Goal: Find specific page/section: Find specific page/section

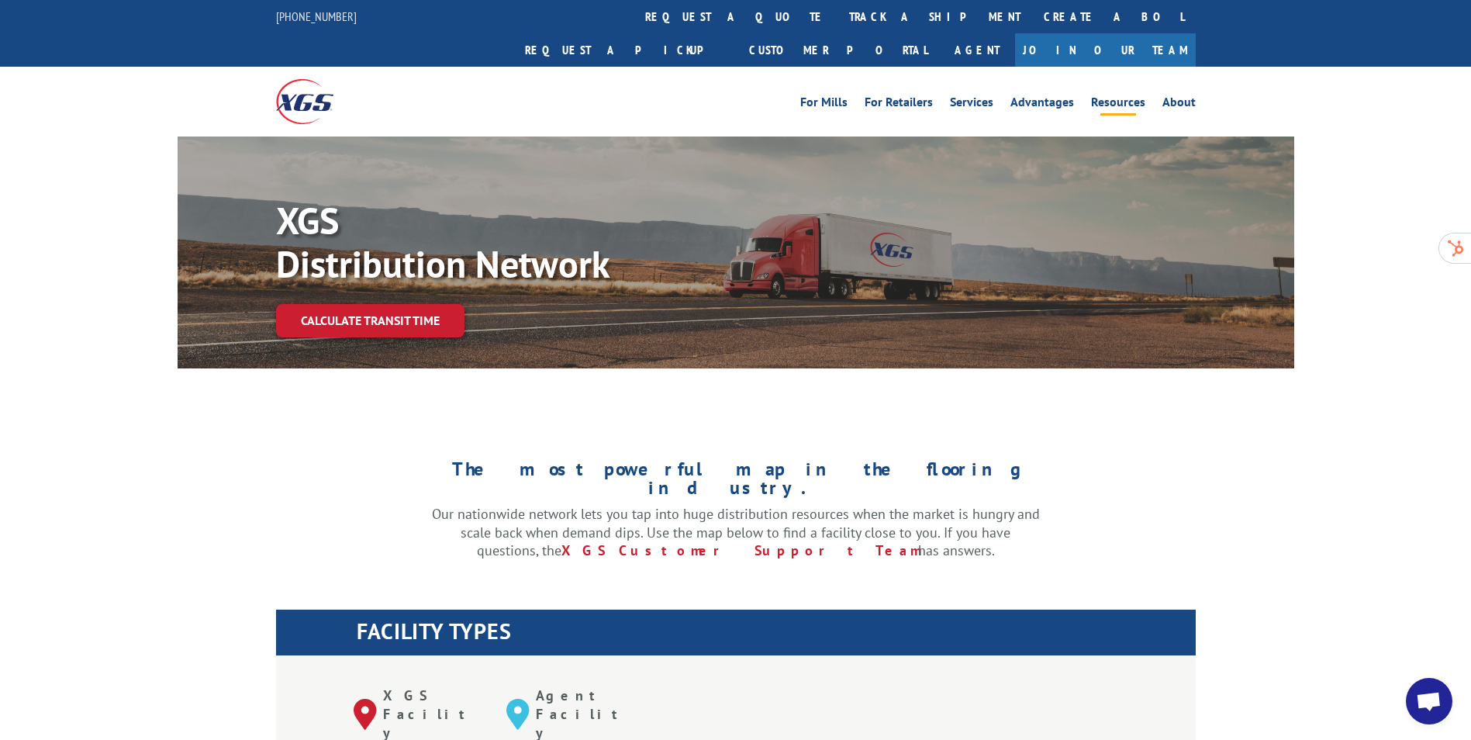
click at [1123, 96] on link "Resources" at bounding box center [1118, 104] width 54 height 17
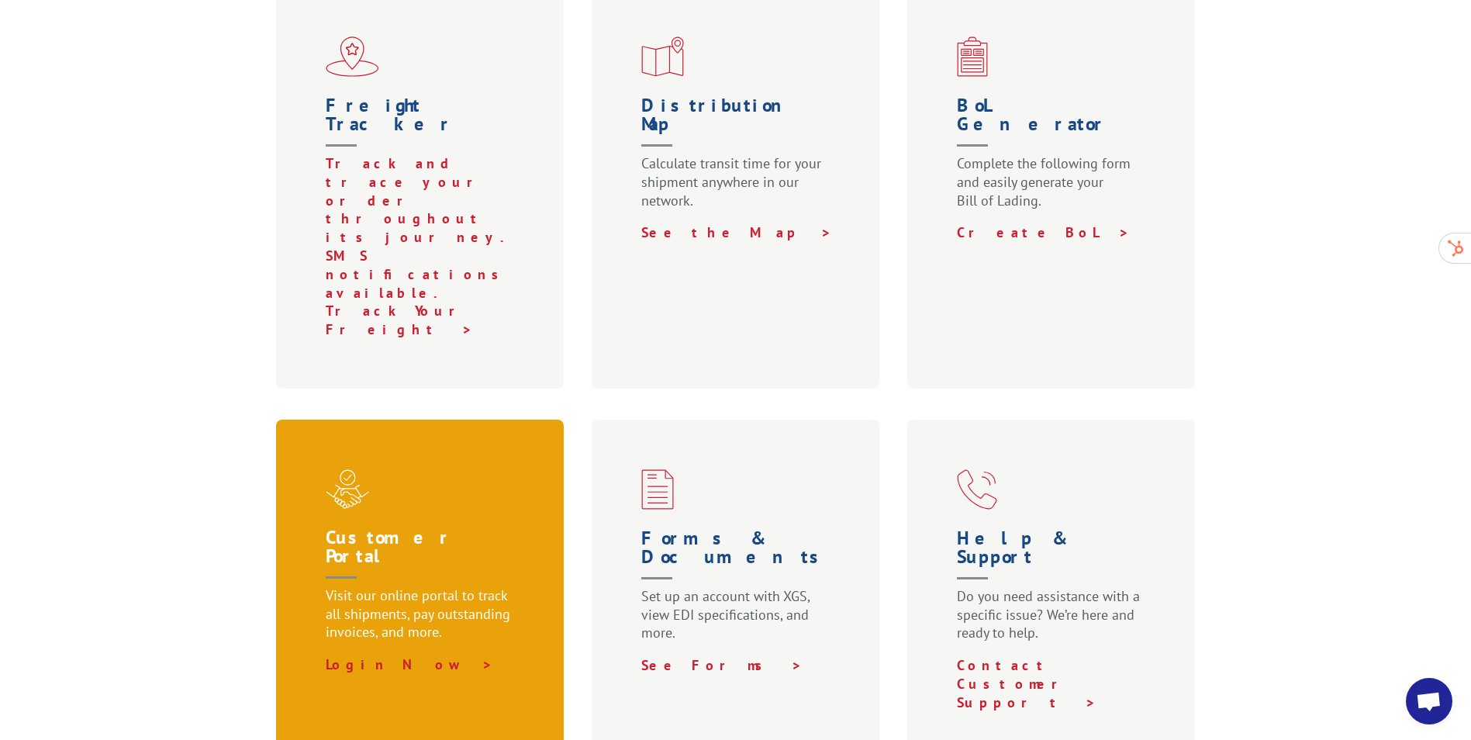
scroll to position [620, 0]
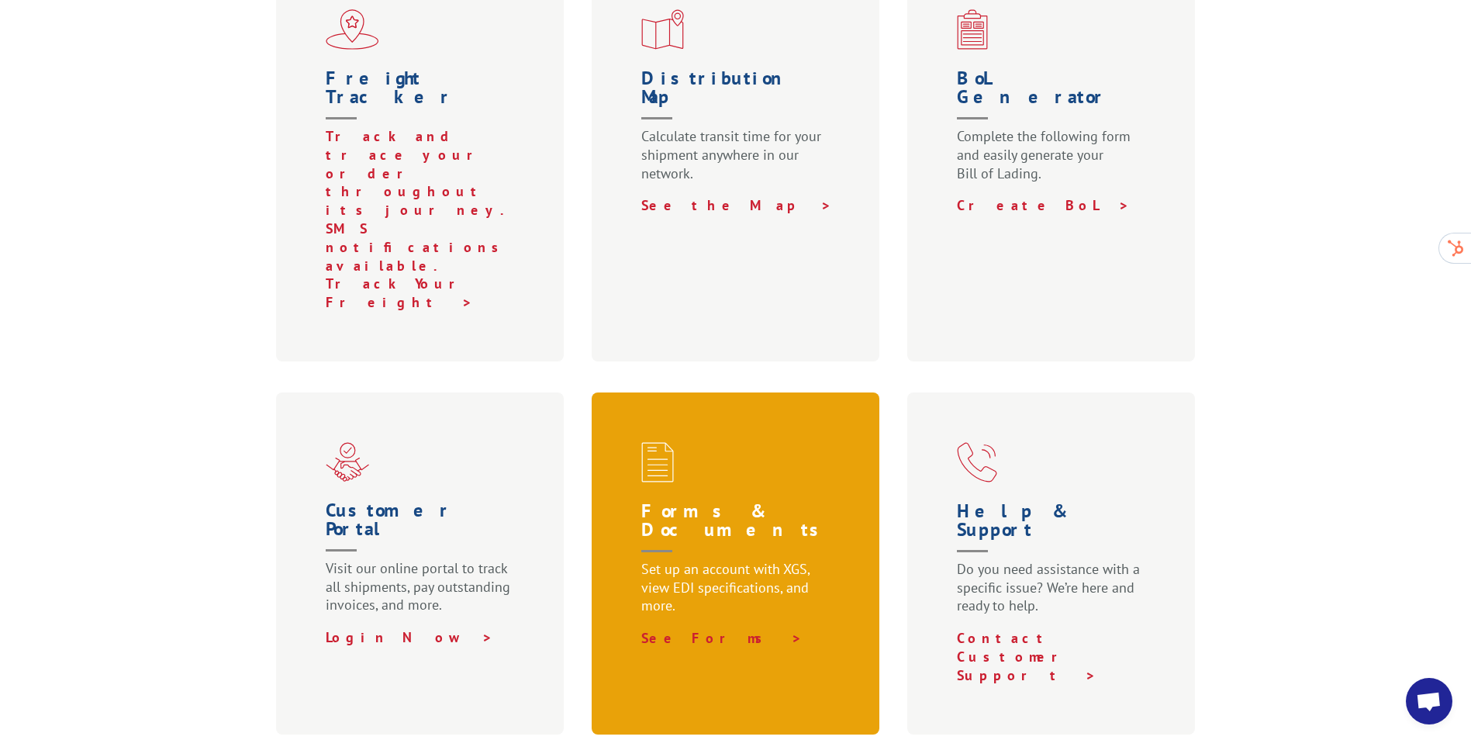
click at [699, 466] on div "Forms & Documents Set up an account with XGS, view EDI specifications, and more…" at bounding box center [736, 563] width 288 height 342
